Goal: Check status: Check status

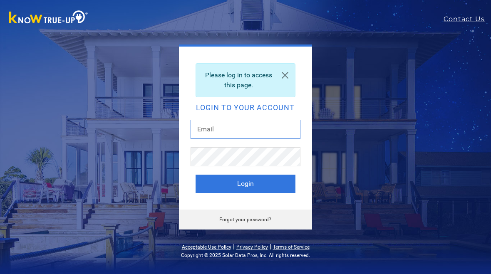
click at [239, 126] on input "text" at bounding box center [245, 129] width 110 height 19
click at [237, 128] on input "text" at bounding box center [245, 129] width 110 height 19
type input "helobrett@gmail.com"
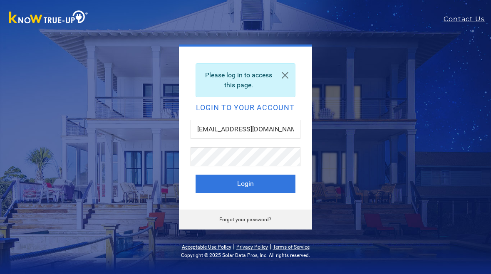
click at [247, 183] on button "Login" at bounding box center [245, 184] width 100 height 18
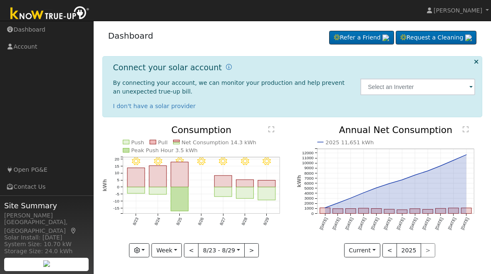
click at [482, 12] on link "[PERSON_NAME]" at bounding box center [458, 10] width 67 height 21
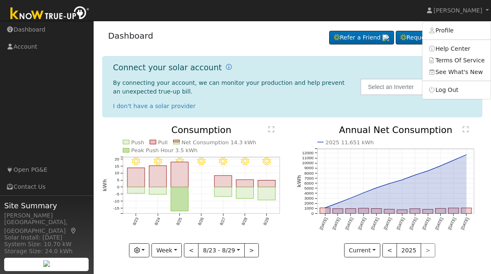
click at [470, 61] on link "Terms Of Service" at bounding box center [456, 60] width 68 height 12
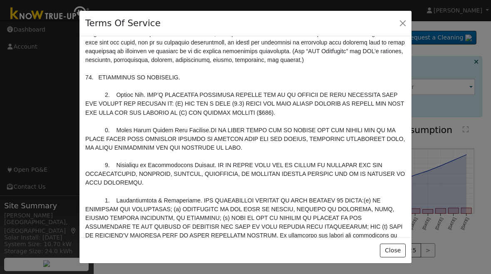
scroll to position [2060, 0]
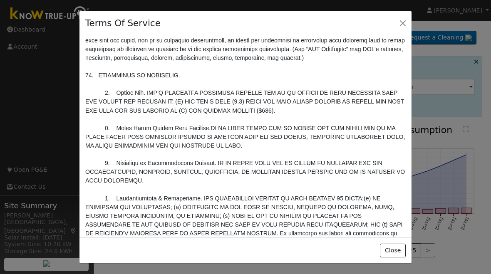
click at [399, 254] on button "Close" at bounding box center [392, 251] width 25 height 14
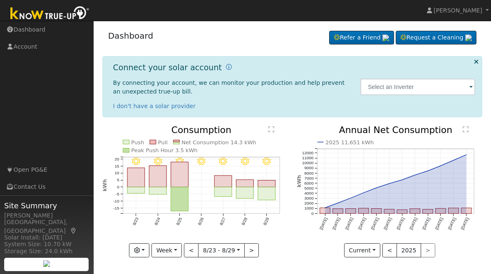
click at [393, 251] on button "<" at bounding box center [389, 250] width 15 height 14
click at [374, 251] on button "Current" at bounding box center [362, 250] width 37 height 14
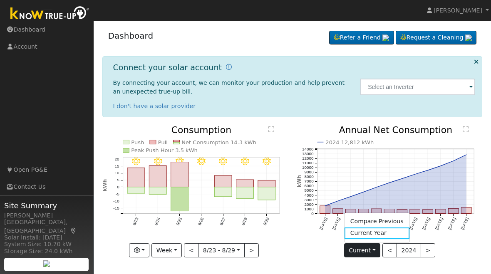
click at [393, 220] on link "Compare Previous" at bounding box center [376, 222] width 65 height 12
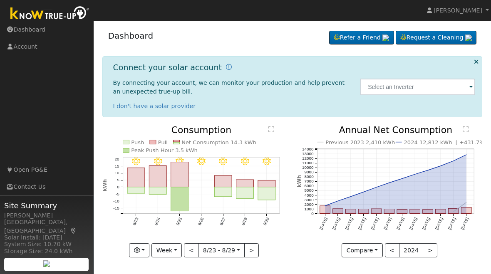
click at [378, 250] on button "Compare" at bounding box center [361, 250] width 41 height 14
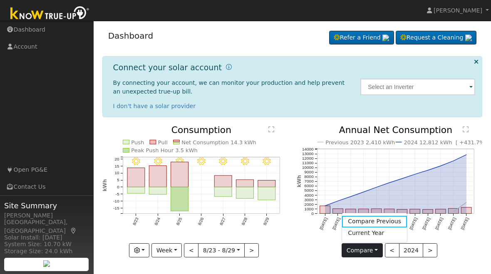
click at [389, 235] on link "Current Year" at bounding box center [374, 233] width 65 height 12
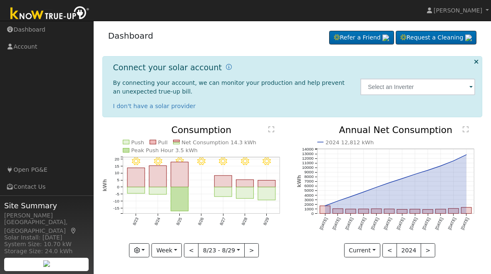
click at [374, 249] on button "Current" at bounding box center [362, 250] width 37 height 14
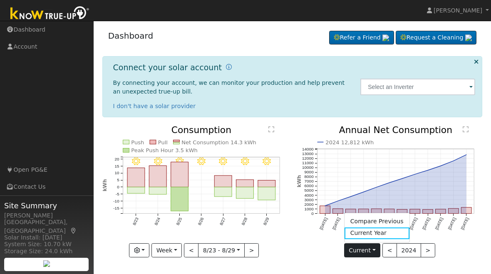
click at [462, 243] on icon "2024 12,812 kWh [DATE] Sep '[DATE] Nov '[DATE] Jan '[DATE] Mar '[DATE] May '[DA…" at bounding box center [388, 188] width 185 height 124
